Goal: Task Accomplishment & Management: Manage account settings

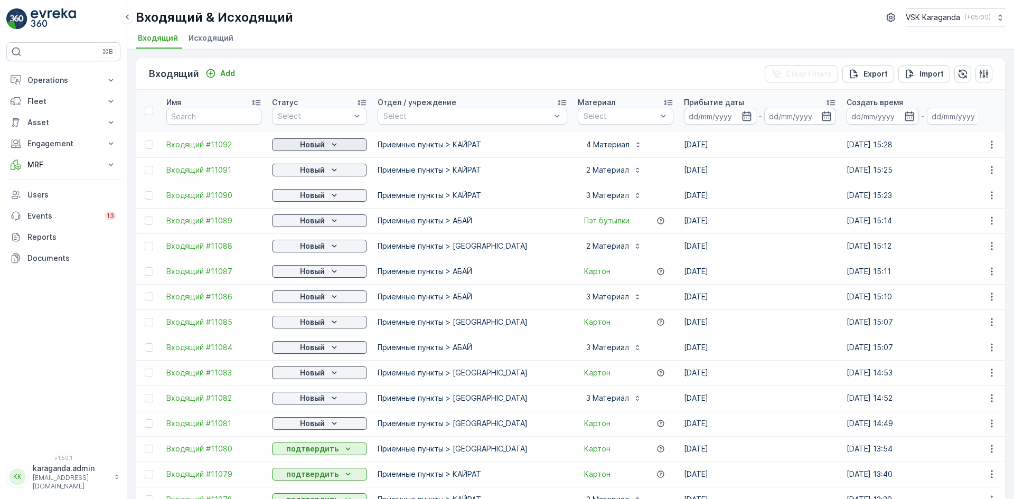
click at [310, 143] on p "Новый" at bounding box center [312, 144] width 25 height 11
click at [303, 172] on span "подтвердить" at bounding box center [302, 175] width 49 height 11
click at [310, 171] on p "Новый" at bounding box center [312, 170] width 25 height 11
click at [309, 198] on span "подтвердить" at bounding box center [302, 200] width 49 height 11
click at [321, 199] on p "Новый" at bounding box center [312, 195] width 25 height 11
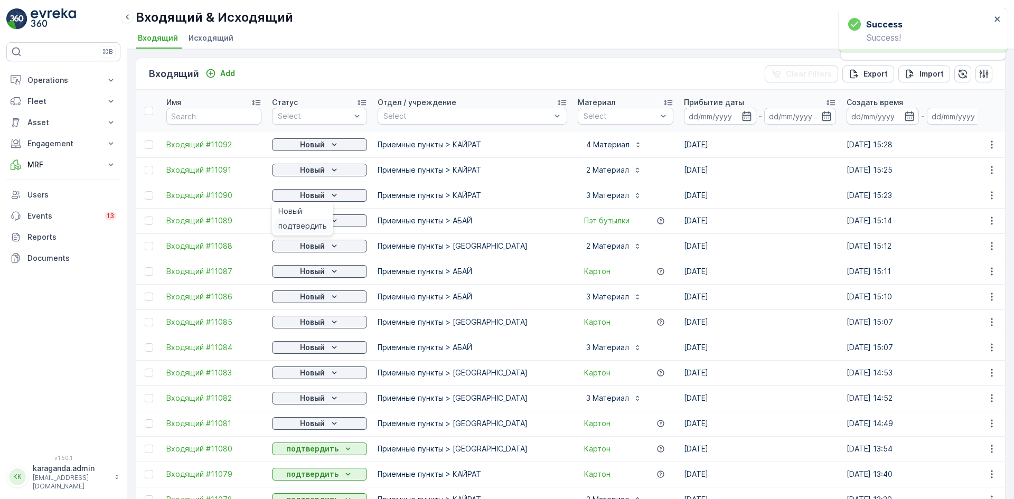
click at [315, 226] on span "подтвердить" at bounding box center [302, 226] width 49 height 11
click at [325, 221] on div "Новый" at bounding box center [319, 221] width 87 height 11
click at [302, 249] on p "Новый" at bounding box center [312, 246] width 25 height 11
click at [312, 275] on span "подтвердить" at bounding box center [302, 277] width 49 height 11
click at [326, 275] on div "Новый" at bounding box center [319, 271] width 87 height 11
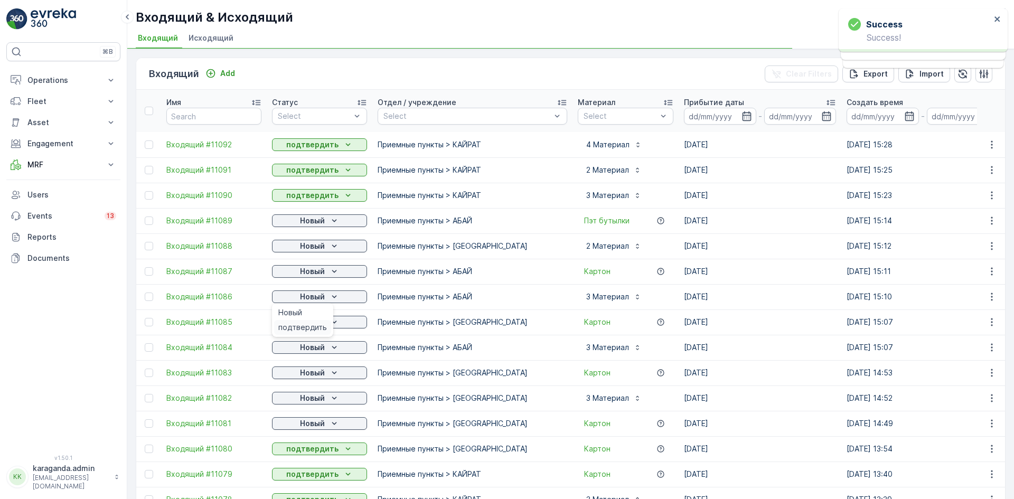
click at [307, 326] on span "подтвердить" at bounding box center [302, 327] width 49 height 11
click at [315, 355] on span "подтвердить" at bounding box center [302, 353] width 49 height 11
click at [325, 353] on button "Новый" at bounding box center [319, 347] width 95 height 13
click at [306, 379] on span "подтвердить" at bounding box center [302, 378] width 49 height 11
click at [339, 372] on icon "Новый" at bounding box center [334, 373] width 11 height 11
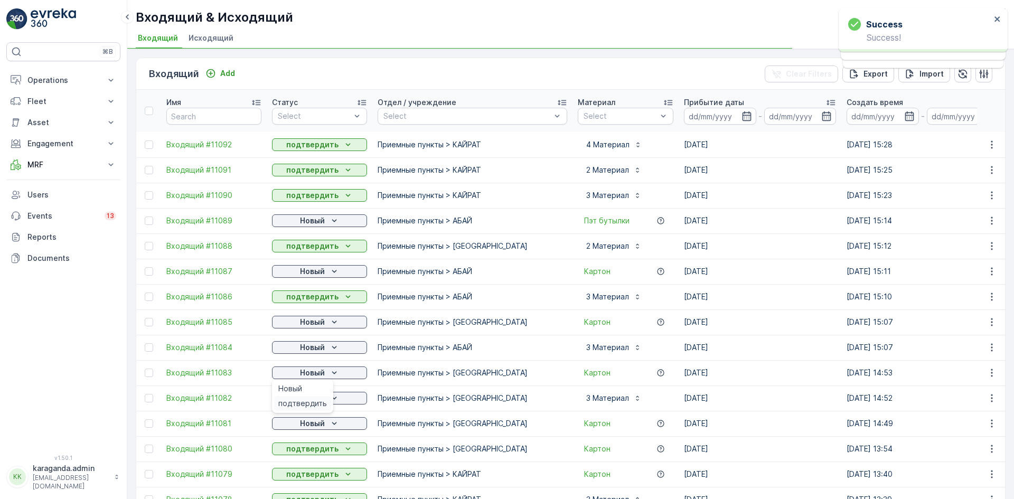
click at [320, 400] on span "подтвердить" at bounding box center [302, 403] width 49 height 11
click at [326, 400] on div "Новый" at bounding box center [319, 398] width 87 height 11
click at [332, 423] on icon "Новый" at bounding box center [334, 423] width 5 height 3
click at [312, 452] on span "подтвердить" at bounding box center [302, 454] width 49 height 11
